Goal: Find contact information: Find contact information

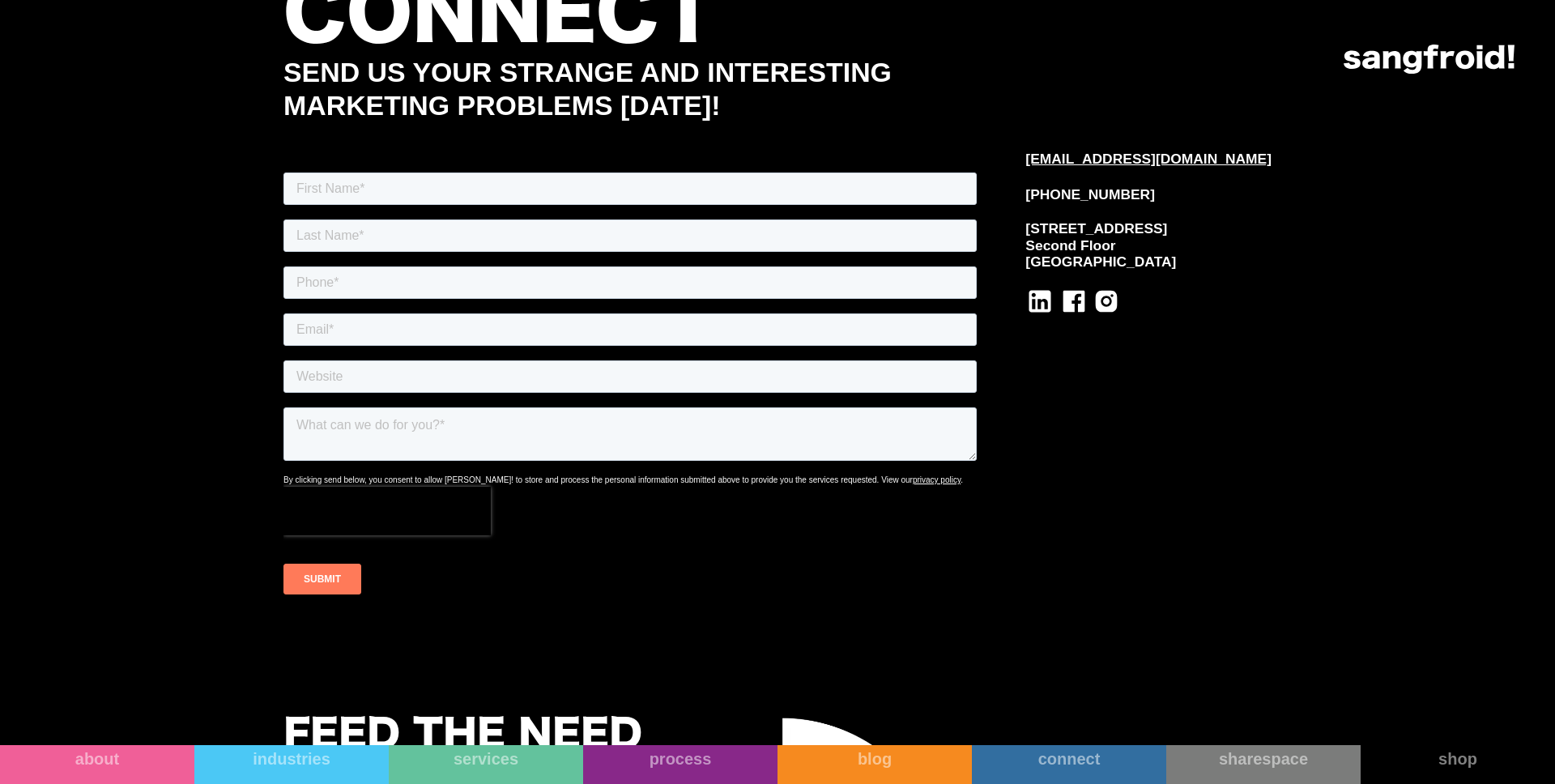
scroll to position [9604, 0]
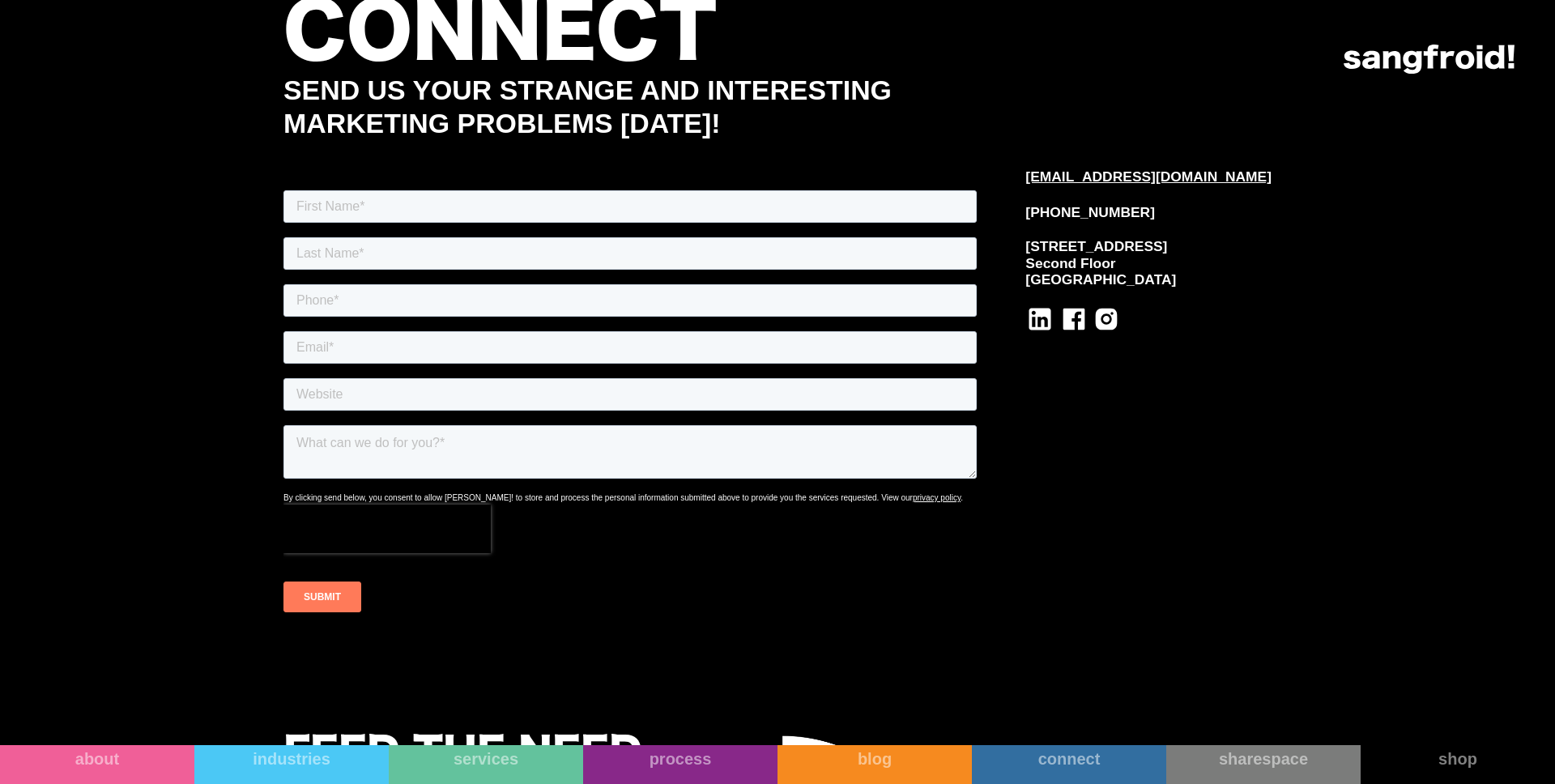
click at [1166, 404] on div "info@sangfroidstudio.com 512-643-1092 1204 San Antonio St Second Floor Austin, …" at bounding box center [1148, 414] width 246 height 548
click at [1085, 311] on icon at bounding box center [1074, 319] width 22 height 22
click at [1264, 367] on div "info@sangfroidstudio.com 512-643-1092 1204 San Antonio St Second Floor Austin, …" at bounding box center [1148, 414] width 246 height 548
click at [1050, 318] on icon at bounding box center [1039, 318] width 21 height 21
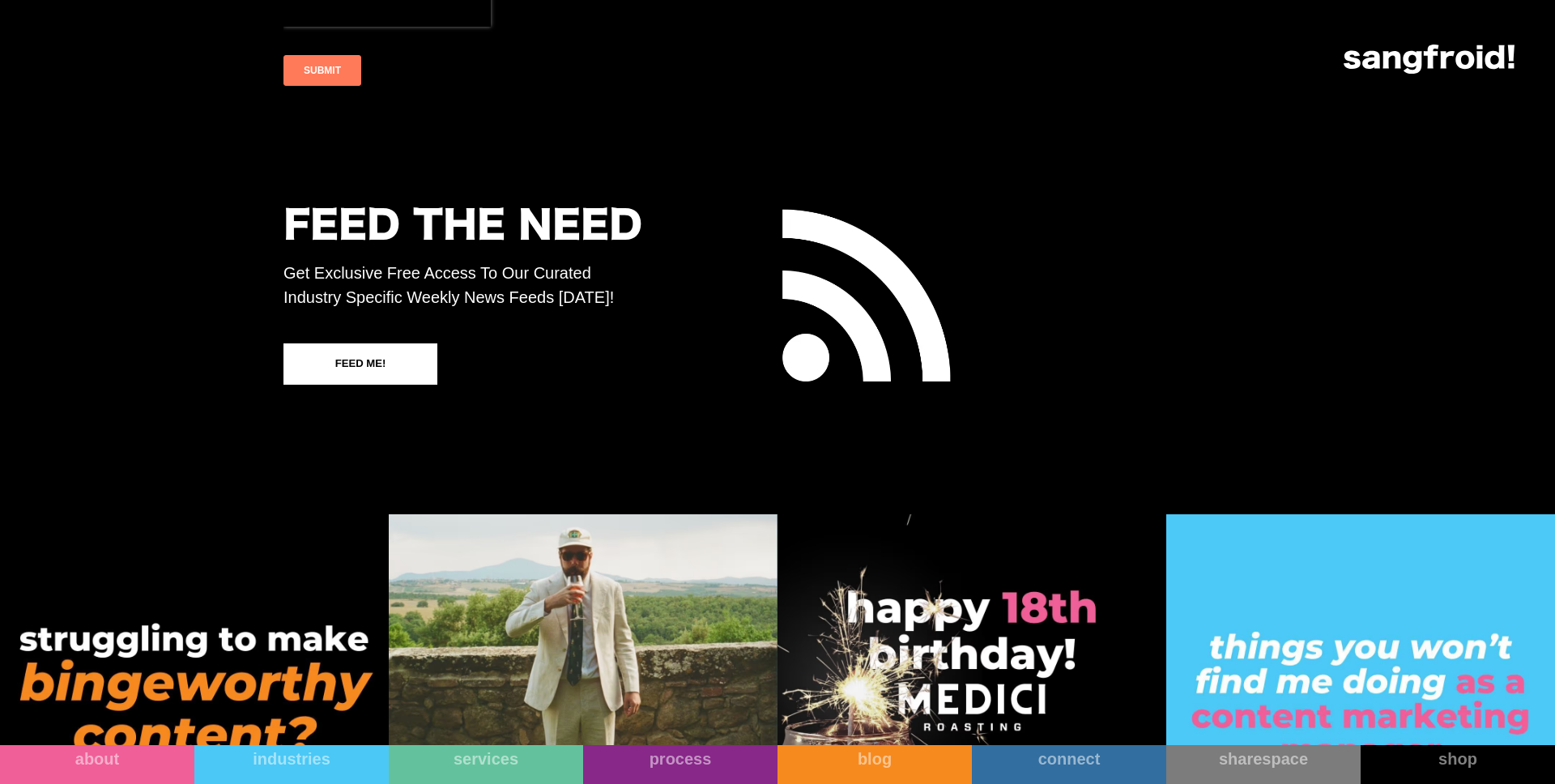
scroll to position [10315, 0]
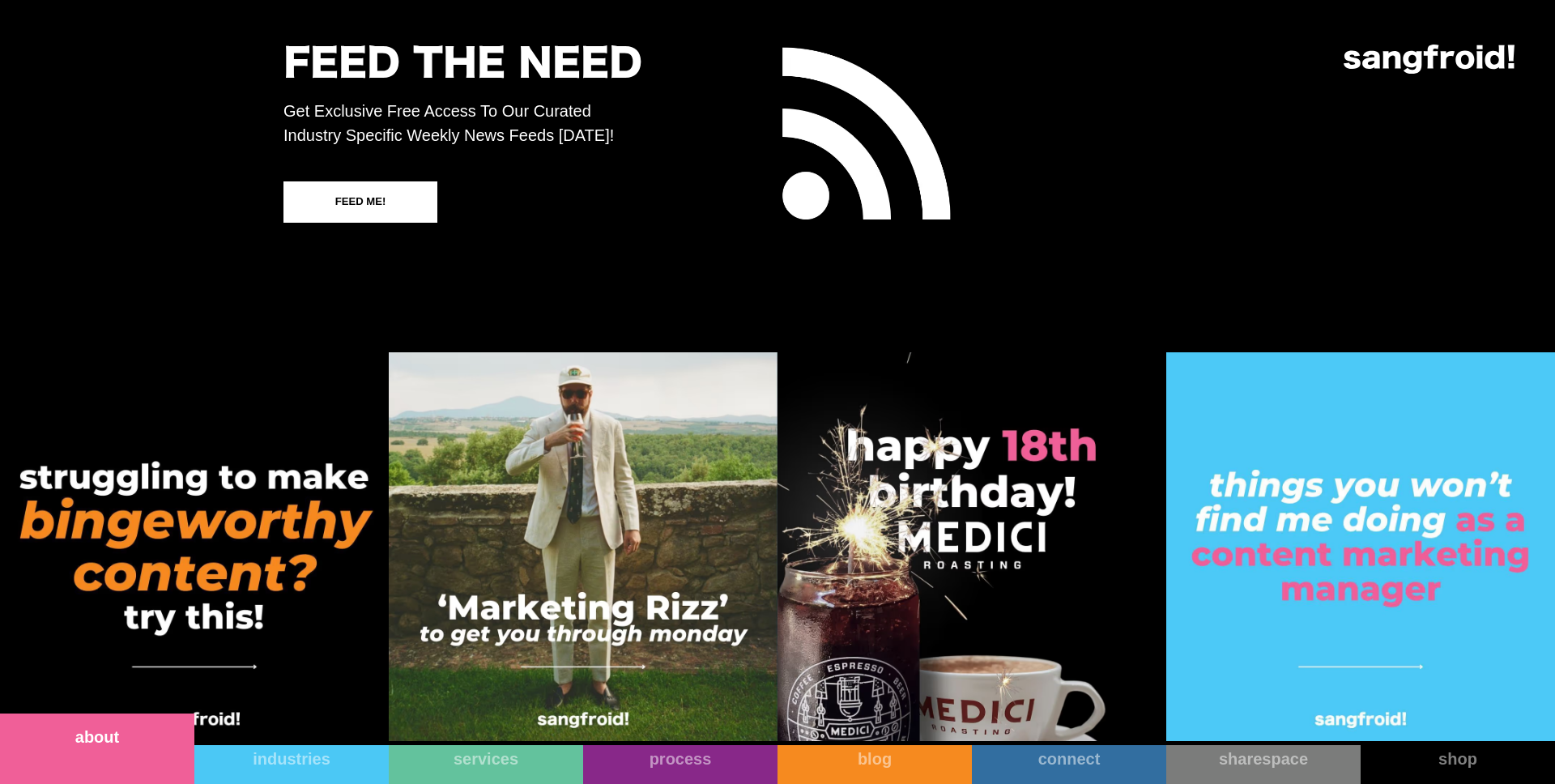
click at [110, 738] on div "about" at bounding box center [97, 737] width 195 height 20
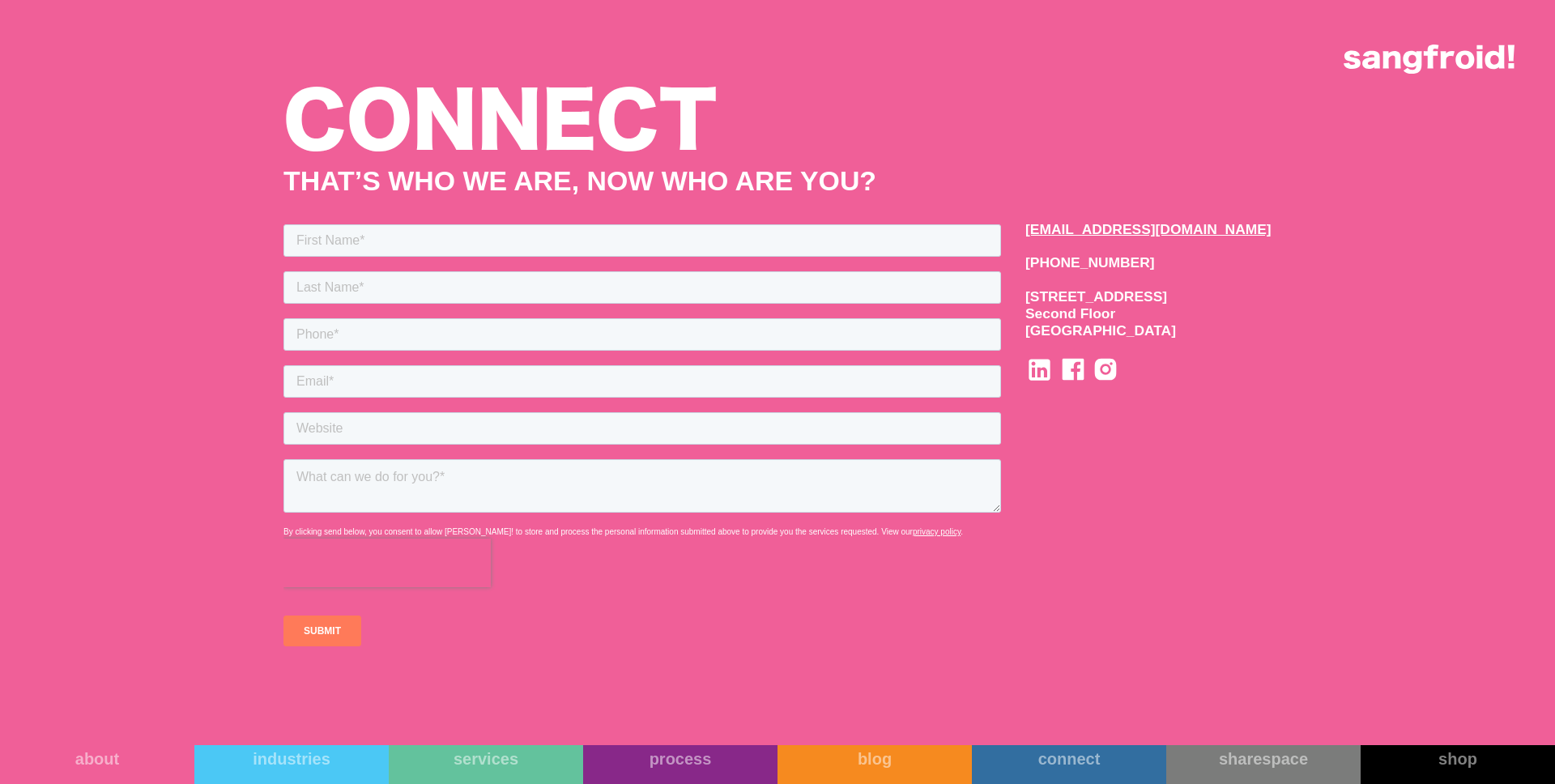
scroll to position [16018, 0]
click at [1120, 740] on div "connect" at bounding box center [1069, 737] width 195 height 20
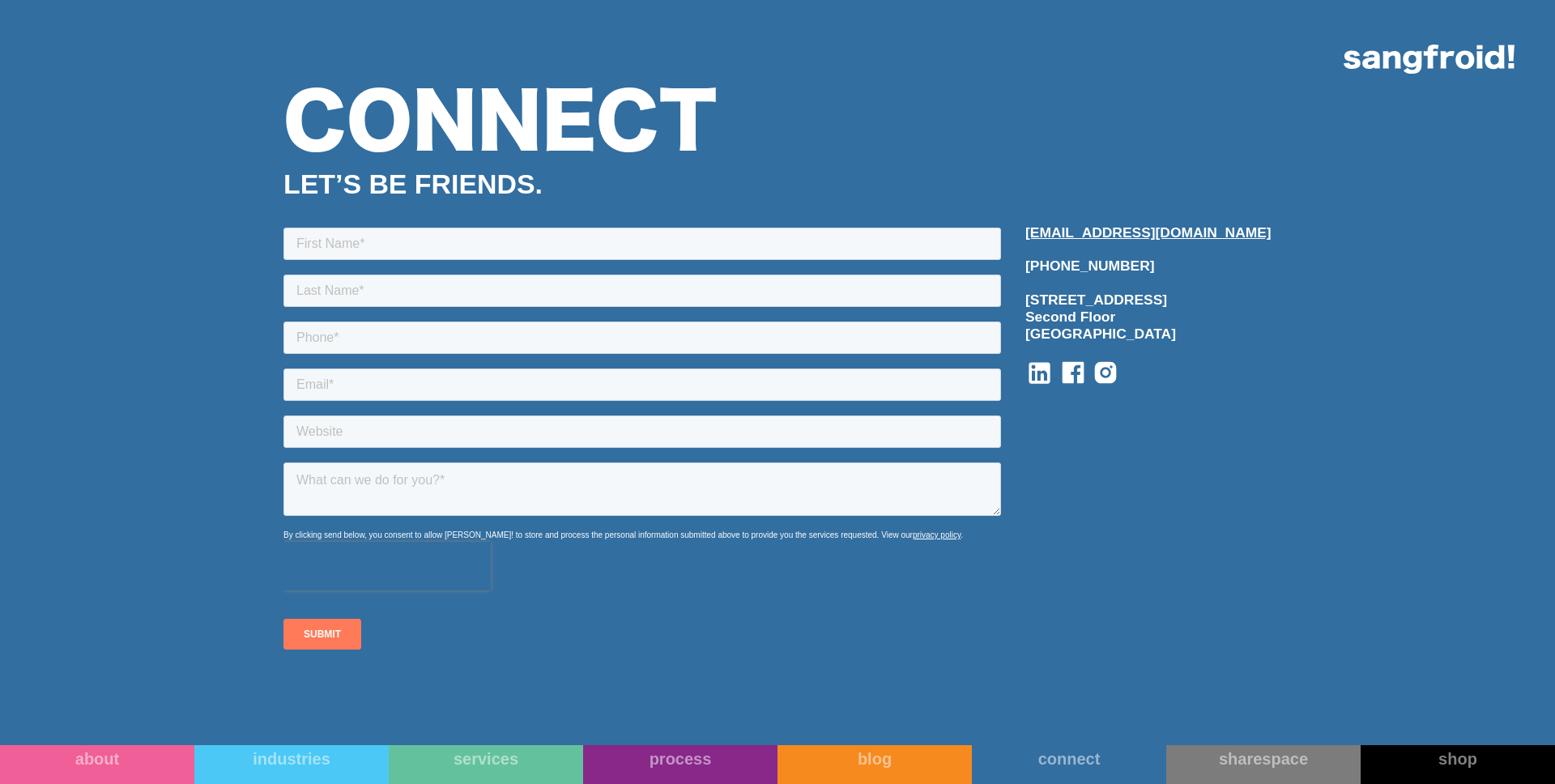
scroll to position [2648, 0]
